Goal: Use online tool/utility: Utilize a website feature to perform a specific function

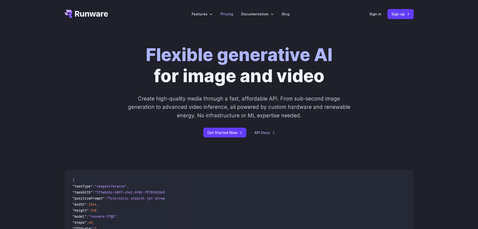
click at [224, 12] on link "Pricing" at bounding box center [227, 14] width 13 height 6
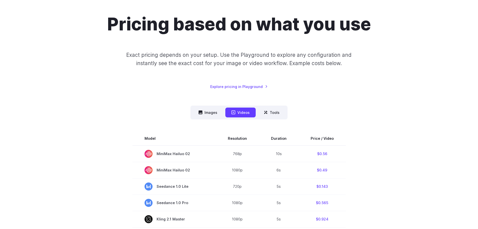
scroll to position [50, 0]
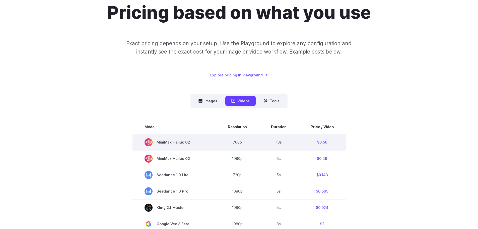
drag, startPoint x: 157, startPoint y: 142, endPoint x: 191, endPoint y: 143, distance: 33.9
click at [191, 143] on span "MiniMax Hailuo 02" at bounding box center [174, 142] width 59 height 8
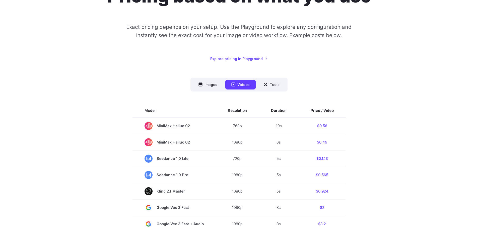
scroll to position [75, 0]
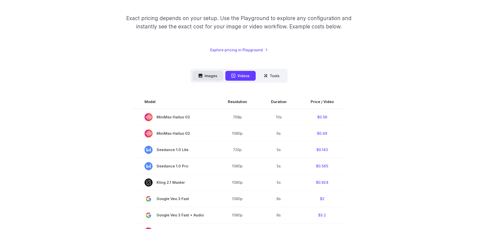
click at [212, 79] on button "Images" at bounding box center [208, 76] width 31 height 10
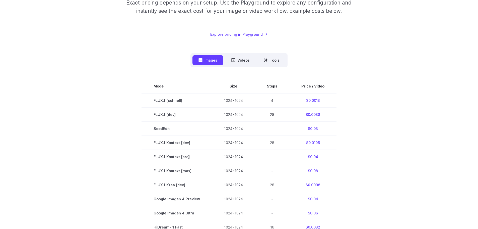
scroll to position [0, 0]
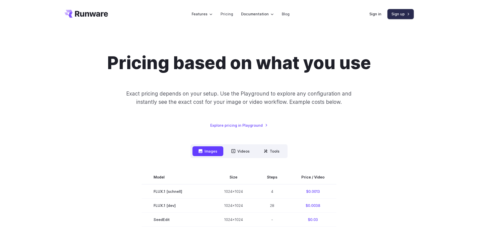
click at [400, 14] on link "Sign up" at bounding box center [401, 14] width 26 height 10
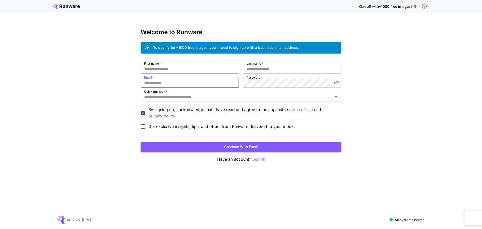
click at [173, 72] on input "First name   *" at bounding box center [190, 69] width 98 height 10
click at [181, 69] on input "First name   *" at bounding box center [190, 69] width 98 height 10
type input "*****"
click at [258, 71] on input "Last name   *" at bounding box center [292, 69] width 98 height 10
type input "*****"
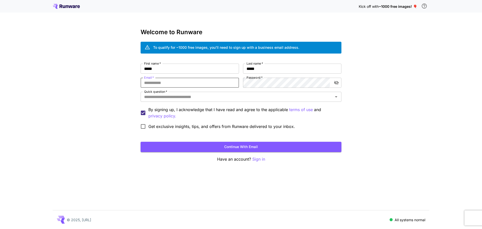
click at [184, 85] on input "Email   *" at bounding box center [190, 83] width 98 height 10
click at [336, 83] on icon "toggle password visibility" at bounding box center [336, 82] width 5 height 5
type input "**********"
click at [272, 94] on input "Quick question   *" at bounding box center [237, 96] width 190 height 7
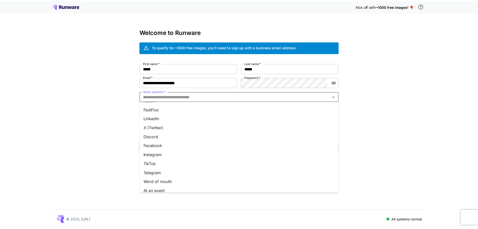
scroll to position [48, 0]
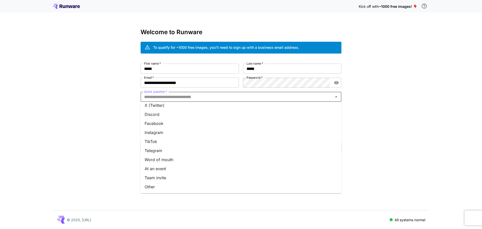
click at [171, 188] on li "Other" at bounding box center [241, 186] width 201 height 9
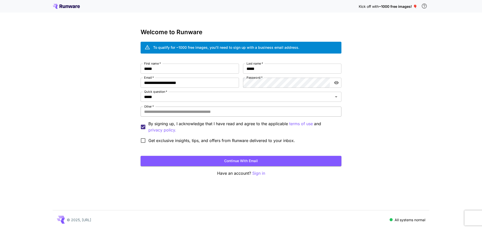
click at [174, 110] on input "Other   *" at bounding box center [241, 111] width 201 height 10
type input "*******"
click at [283, 158] on button "Continue with email" at bounding box center [241, 161] width 201 height 10
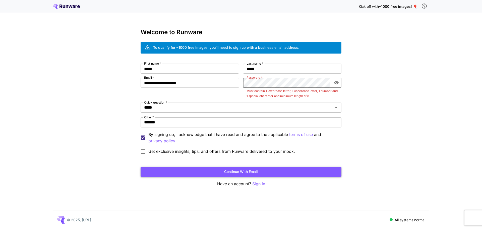
click at [298, 173] on button "Continue with email" at bounding box center [241, 172] width 201 height 10
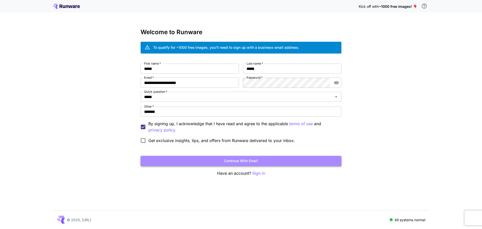
click at [299, 159] on button "Continue with email" at bounding box center [241, 161] width 201 height 10
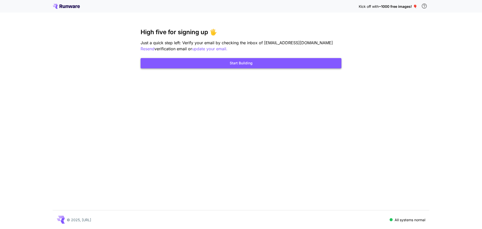
click at [244, 67] on button "Start Building" at bounding box center [241, 63] width 201 height 10
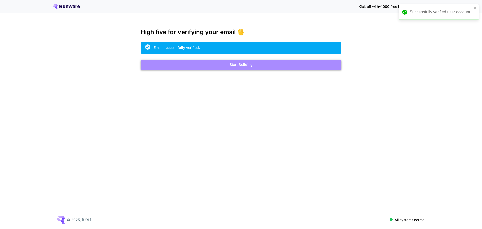
click at [270, 68] on button "Start Building" at bounding box center [241, 65] width 201 height 10
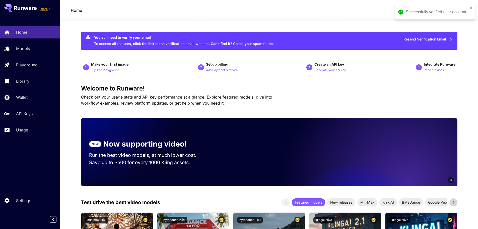
click at [474, 8] on div "Successfully verified user account." at bounding box center [435, 12] width 80 height 16
click at [109, 70] on p "Try The Playground" at bounding box center [105, 70] width 28 height 5
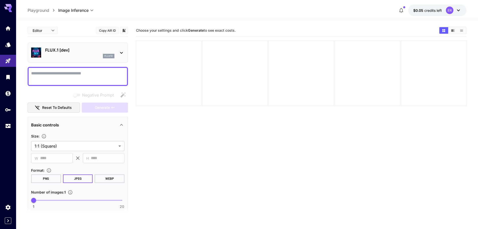
click at [65, 68] on div at bounding box center [78, 76] width 100 height 19
click at [104, 142] on body "**********" at bounding box center [239, 134] width 478 height 268
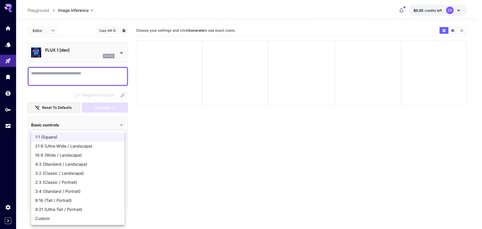
click at [234, 168] on div at bounding box center [241, 114] width 482 height 229
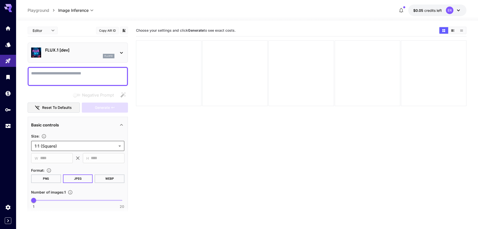
click at [38, 52] on img at bounding box center [36, 52] width 10 height 10
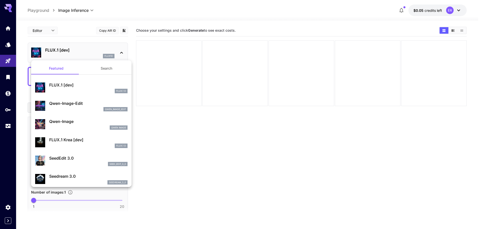
click at [40, 84] on img at bounding box center [40, 87] width 10 height 10
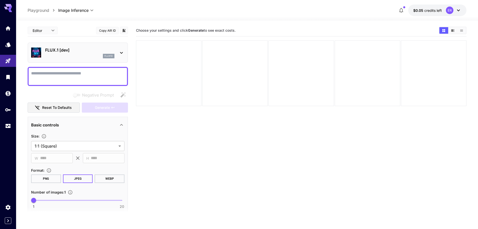
click at [36, 53] on img at bounding box center [36, 52] width 10 height 10
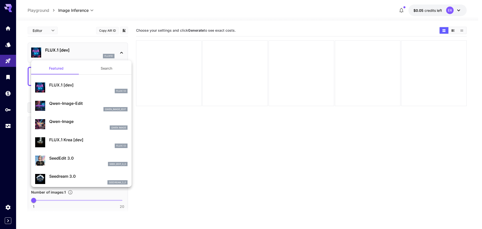
click at [238, 153] on div at bounding box center [241, 114] width 482 height 229
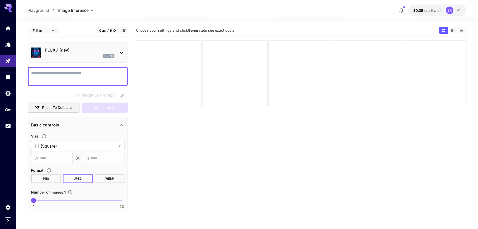
click at [52, 67] on div at bounding box center [78, 76] width 100 height 19
click at [46, 74] on textarea "Negative Prompt" at bounding box center [77, 76] width 93 height 12
click at [87, 74] on textarea "Negative Prompt" at bounding box center [77, 76] width 93 height 12
paste textarea "**********"
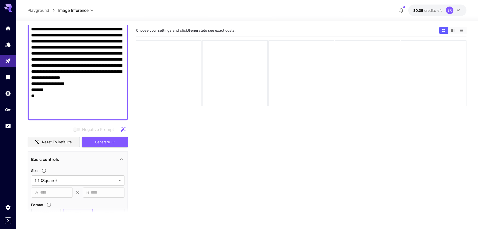
scroll to position [75, 0]
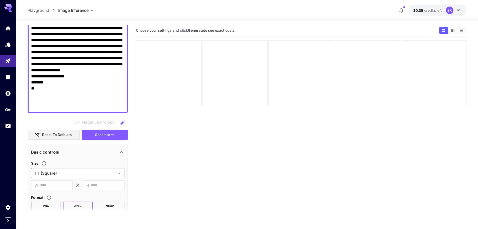
type textarea "**********"
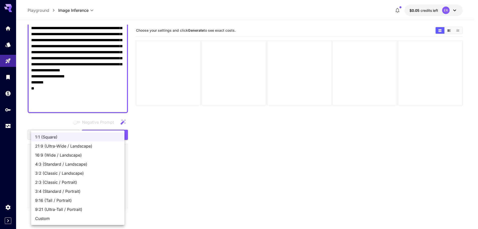
click at [73, 170] on body "**********" at bounding box center [239, 134] width 478 height 268
click at [170, 208] on div at bounding box center [241, 114] width 482 height 229
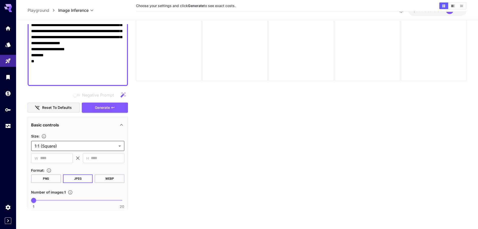
scroll to position [100, 0]
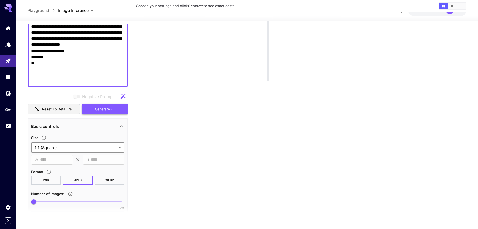
click at [96, 112] on button "Generate" at bounding box center [105, 109] width 46 height 10
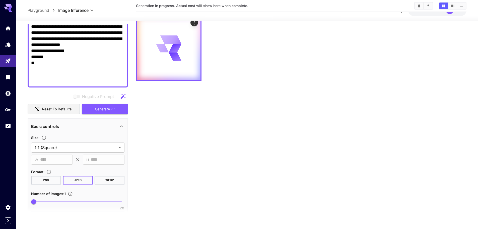
scroll to position [0, 0]
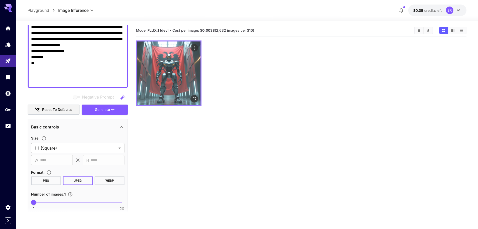
click at [178, 73] on img at bounding box center [169, 73] width 64 height 64
click at [195, 97] on icon "Open in fullscreen" at bounding box center [194, 98] width 5 height 5
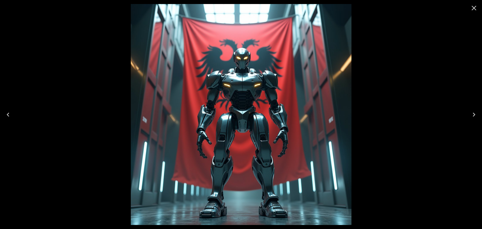
click at [473, 13] on button "Close" at bounding box center [474, 8] width 12 height 12
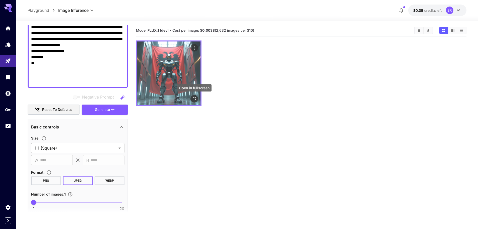
click at [192, 98] on icon "Open in fullscreen" at bounding box center [194, 98] width 5 height 5
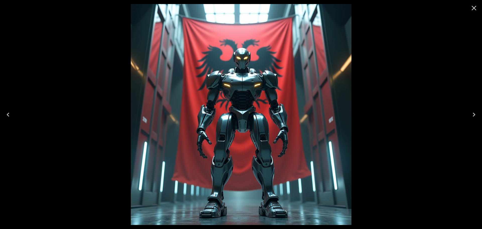
click at [86, 43] on div at bounding box center [241, 114] width 482 height 229
click at [476, 6] on icon "Close" at bounding box center [474, 8] width 8 height 8
